Goal: Understand process/instructions: Learn how to perform a task or action

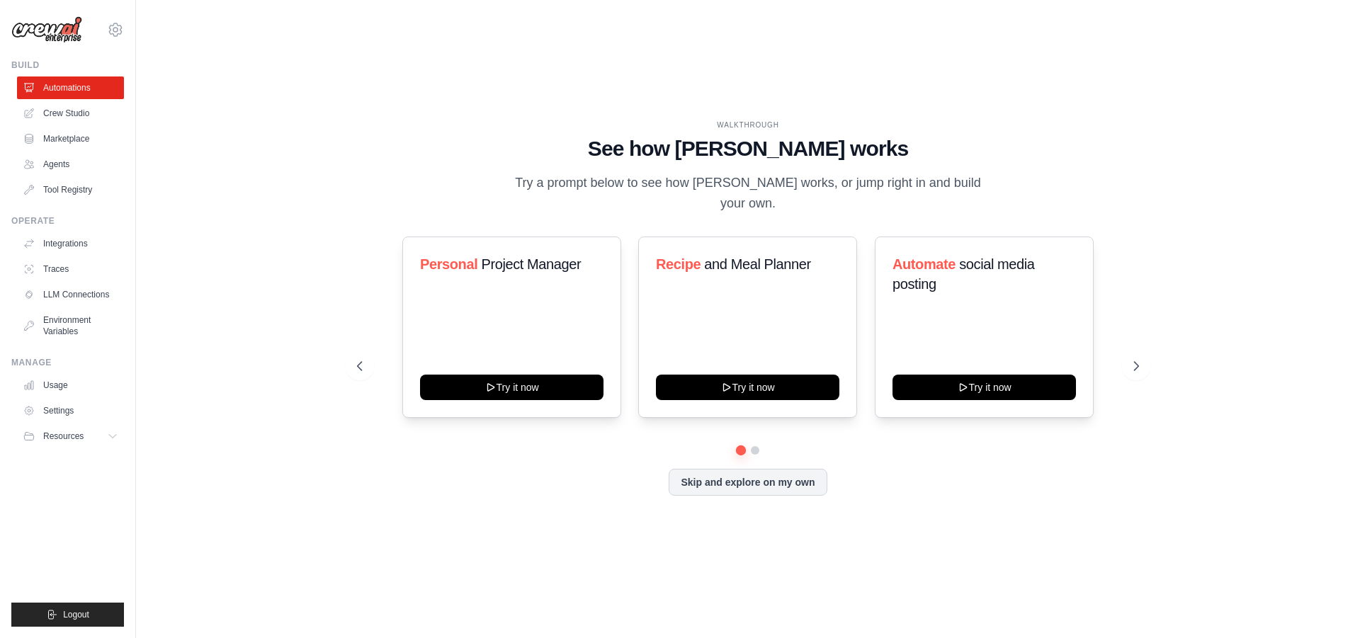
click at [942, 560] on div "WALKTHROUGH See how [PERSON_NAME] works Try a prompt below to see how [PERSON_N…" at bounding box center [748, 319] width 1179 height 610
click at [936, 634] on main "WALKTHROUGH See how [PERSON_NAME] works Try a prompt below to see how [PERSON_N…" at bounding box center [748, 319] width 1224 height 638
click at [925, 626] on main "WALKTHROUGH See how [PERSON_NAME] works Try a prompt below to see how [PERSON_N…" at bounding box center [748, 319] width 1224 height 638
click at [1026, 548] on div "WALKTHROUGH See how [PERSON_NAME] works Try a prompt below to see how [PERSON_N…" at bounding box center [748, 319] width 1179 height 610
click at [948, 559] on div "WALKTHROUGH See how [PERSON_NAME] works Try a prompt below to see how [PERSON_N…" at bounding box center [748, 319] width 1179 height 610
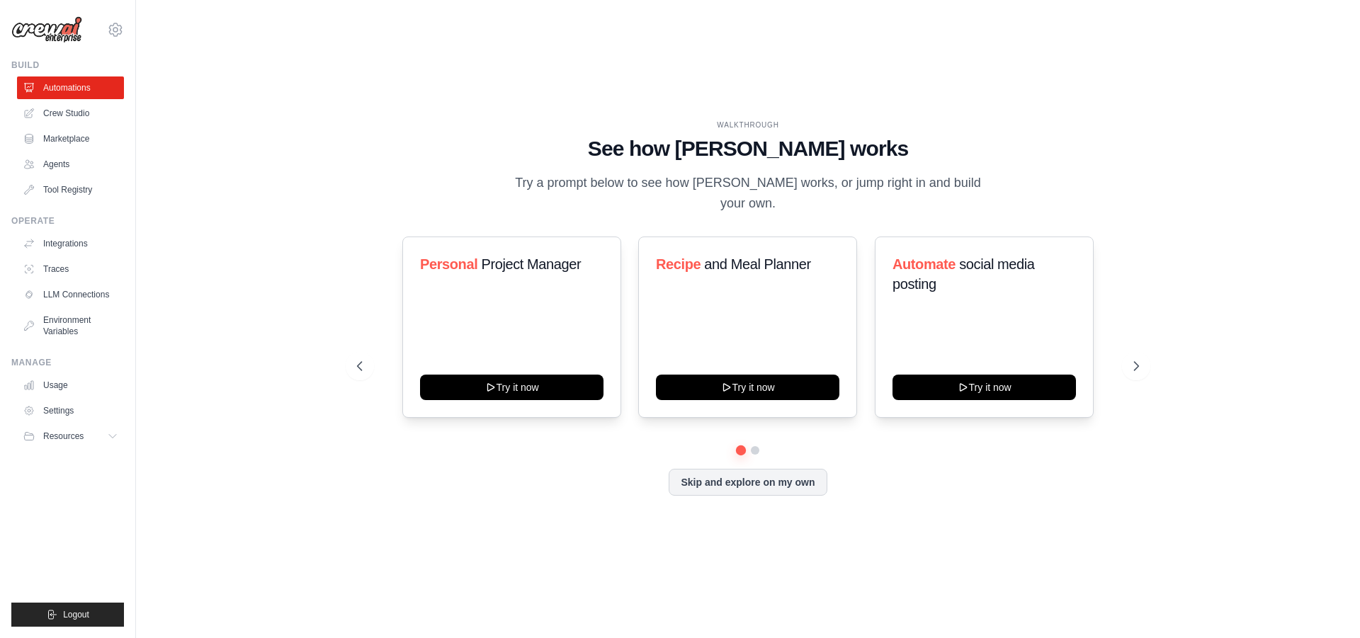
click at [919, 611] on div "WALKTHROUGH See how [PERSON_NAME] works Try a prompt below to see how [PERSON_N…" at bounding box center [748, 319] width 1179 height 610
click at [943, 588] on div "WALKTHROUGH See how [PERSON_NAME] works Try a prompt below to see how [PERSON_N…" at bounding box center [748, 319] width 1179 height 610
click at [921, 593] on div "WALKTHROUGH See how [PERSON_NAME] works Try a prompt below to see how [PERSON_N…" at bounding box center [748, 319] width 1179 height 610
drag, startPoint x: 913, startPoint y: 591, endPoint x: 910, endPoint y: 638, distance: 46.9
click at [913, 590] on div "WALKTHROUGH See how [PERSON_NAME] works Try a prompt below to see how [PERSON_N…" at bounding box center [748, 319] width 1179 height 610
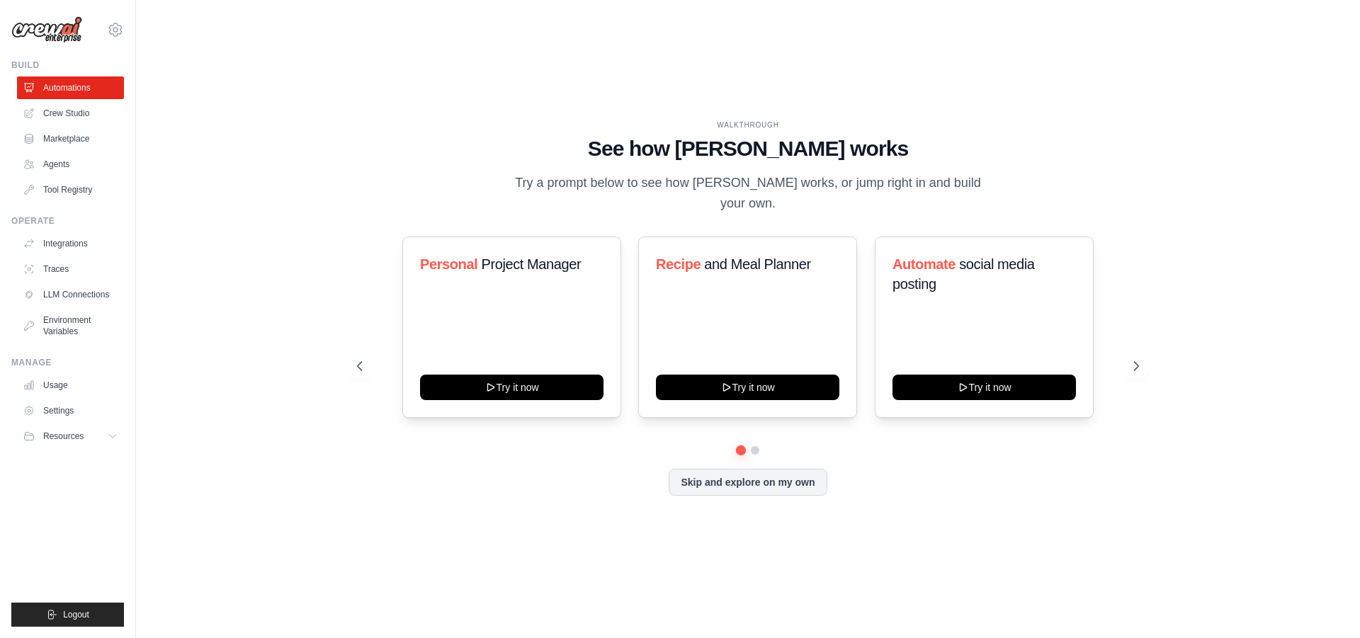
click at [947, 587] on div "WALKTHROUGH See how [PERSON_NAME] works Try a prompt below to see how [PERSON_N…" at bounding box center [748, 319] width 1179 height 610
click at [939, 565] on div "WALKTHROUGH See how [PERSON_NAME] works Try a prompt below to see how [PERSON_N…" at bounding box center [748, 319] width 1179 height 610
drag, startPoint x: 927, startPoint y: 589, endPoint x: 925, endPoint y: 606, distance: 17.1
click at [928, 589] on div "WALKTHROUGH See how [PERSON_NAME] works Try a prompt below to see how [PERSON_N…" at bounding box center [748, 319] width 1179 height 610
click at [930, 573] on div "WALKTHROUGH See how [PERSON_NAME] works Try a prompt below to see how [PERSON_N…" at bounding box center [748, 319] width 1179 height 610
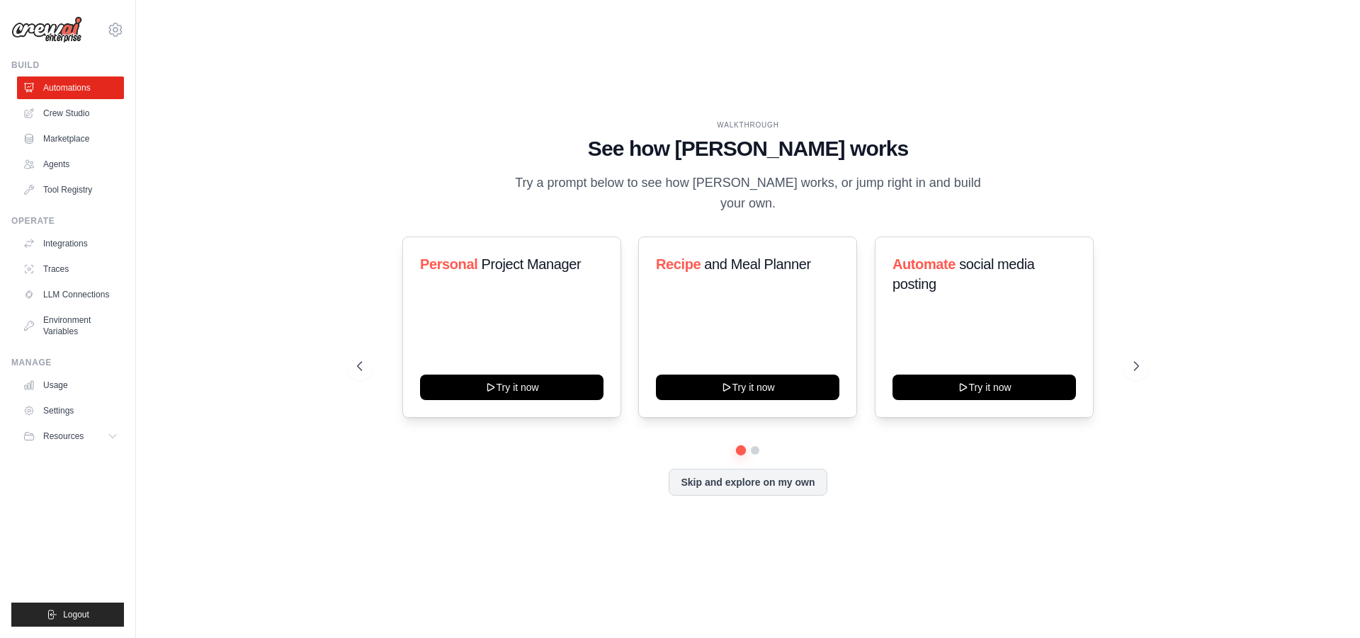
click at [927, 558] on div "WALKTHROUGH See how [PERSON_NAME] works Try a prompt below to see how [PERSON_N…" at bounding box center [748, 319] width 1179 height 610
click at [940, 587] on div "WALKTHROUGH See how [PERSON_NAME] works Try a prompt below to see how [PERSON_N…" at bounding box center [748, 319] width 1179 height 610
click at [6, 509] on div "[EMAIL_ADDRESS][DOMAIN_NAME] Settings Build Automations Crew Studio Marketplace…" at bounding box center [68, 319] width 136 height 638
